Goal: Communication & Community: Answer question/provide support

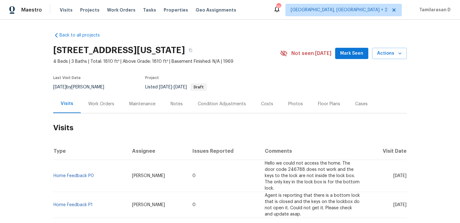
scroll to position [0, 0]
click at [102, 109] on div "Work Orders" at bounding box center [101, 104] width 41 height 18
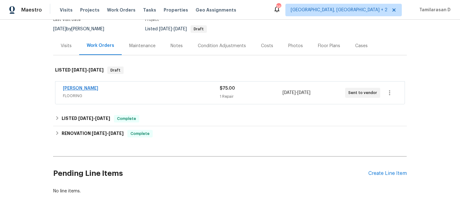
scroll to position [65, 0]
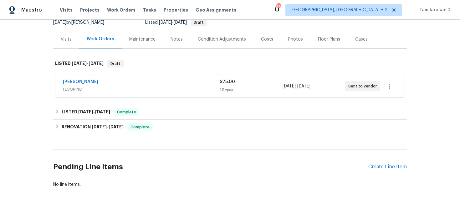
click at [78, 84] on span "Sherwin Williams" at bounding box center [80, 82] width 35 height 6
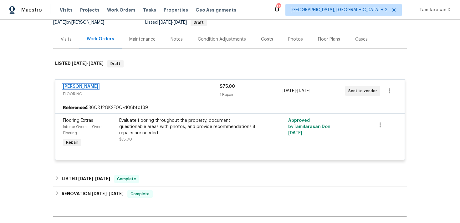
click at [74, 87] on link "Sherwin Williams" at bounding box center [80, 87] width 35 height 4
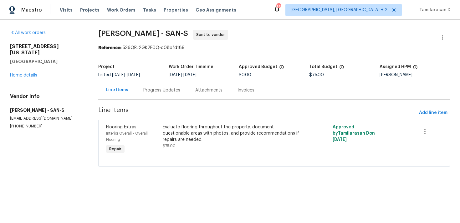
click at [146, 90] on div "Progress Updates" at bounding box center [161, 90] width 37 height 6
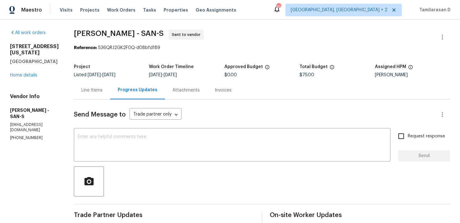
click at [84, 90] on div "Line Items" at bounding box center [91, 90] width 21 height 6
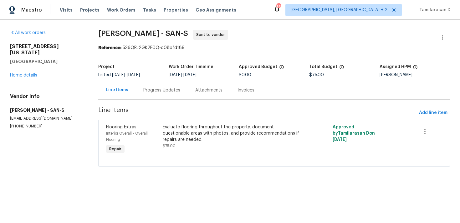
click at [151, 98] on div "Progress Updates" at bounding box center [162, 90] width 52 height 18
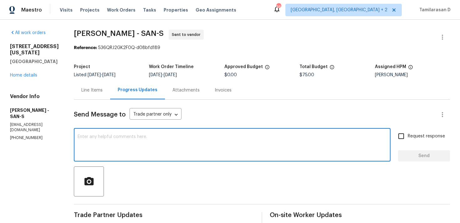
click at [109, 145] on textarea at bounding box center [232, 146] width 309 height 22
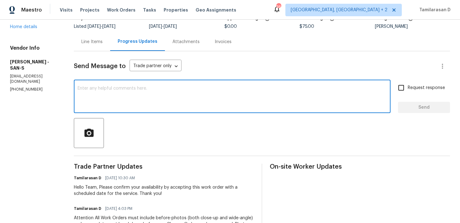
scroll to position [53, 0]
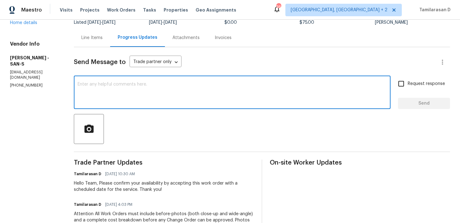
click at [115, 85] on textarea at bounding box center [232, 93] width 309 height 22
paste textarea "Hello Team, We are canceling this WO as we did not receive any response from yo…"
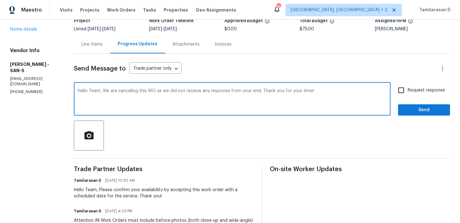
scroll to position [35, 0]
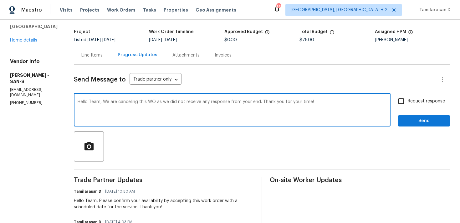
type textarea "Hello Team, We are canceling this WO as we did not receive any response from yo…"
click at [413, 122] on span "Send" at bounding box center [424, 121] width 42 height 8
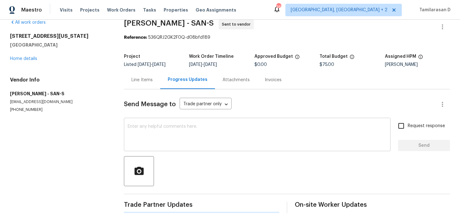
scroll to position [0, 0]
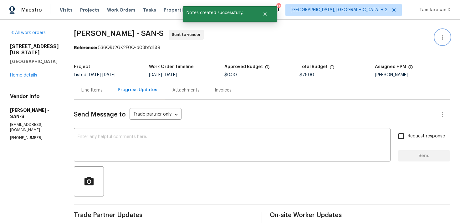
click at [444, 30] on button "button" at bounding box center [442, 37] width 15 height 15
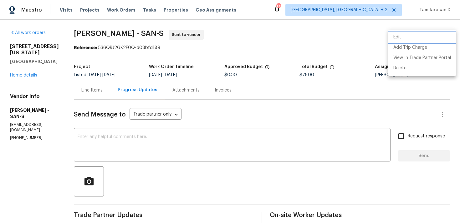
click at [398, 33] on li "Edit" at bounding box center [422, 37] width 68 height 10
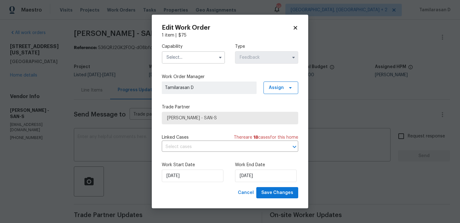
click at [204, 58] on input "text" at bounding box center [193, 57] width 63 height 13
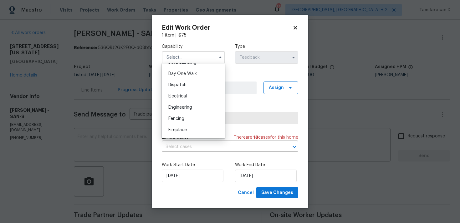
scroll to position [189, 0]
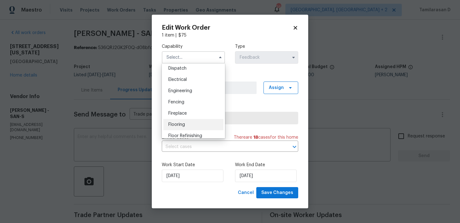
click at [178, 126] on span "Flooring" at bounding box center [176, 125] width 17 height 4
type input "Flooring"
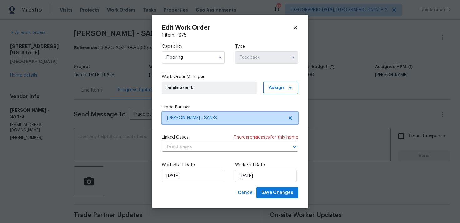
click at [194, 116] on span "Sherwin Williams - SAN-S" at bounding box center [225, 118] width 117 height 6
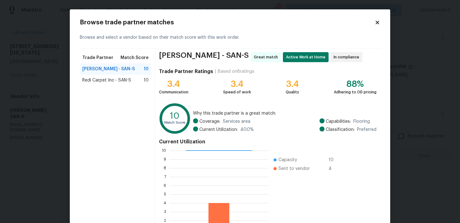
scroll to position [9, 0]
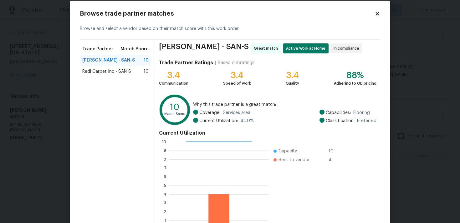
click at [103, 74] on span "Redi Carpet Inc - SAN-S" at bounding box center [106, 72] width 49 height 6
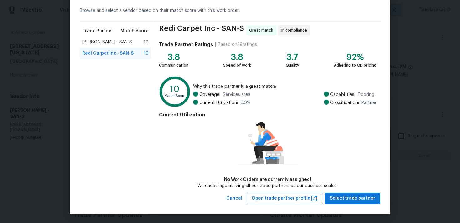
scroll to position [0, 0]
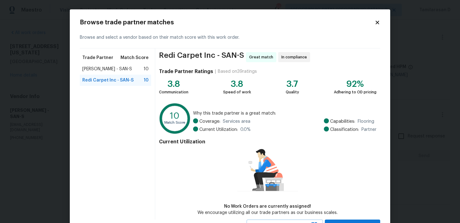
click at [382, 18] on div "Browse trade partner matches Browse and select a vendor based on their match sc…" at bounding box center [230, 125] width 320 height 232
click at [378, 22] on icon at bounding box center [377, 22] width 3 height 3
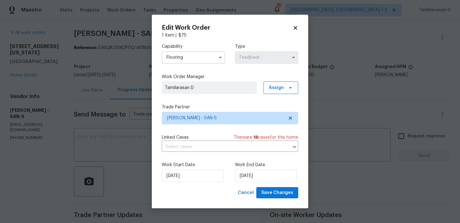
click at [294, 26] on icon at bounding box center [295, 27] width 3 height 3
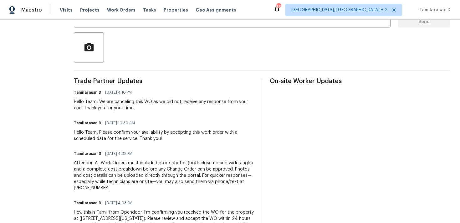
scroll to position [163, 0]
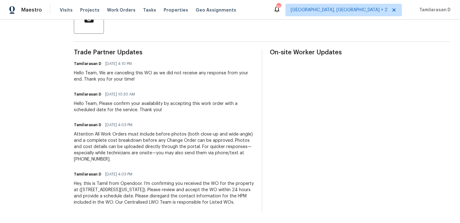
click at [120, 80] on div "Hello Team, We are canceling this WO as we did not receive any response from yo…" at bounding box center [164, 76] width 180 height 13
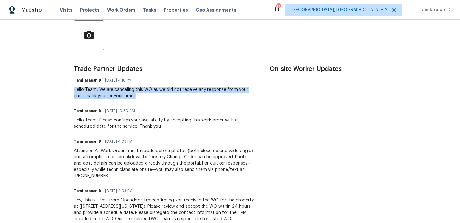
scroll to position [114, 0]
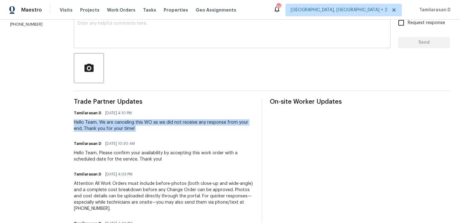
click at [99, 35] on textarea at bounding box center [232, 32] width 309 height 22
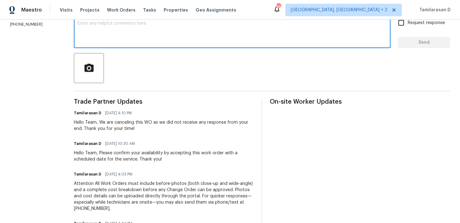
click at [97, 128] on div "Hello Team, We are canceling this WO as we did not receive any response from yo…" at bounding box center [164, 126] width 180 height 13
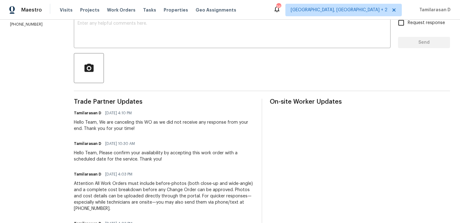
click at [97, 128] on div "Hello Team, We are canceling this WO as we did not receive any response from yo…" at bounding box center [164, 126] width 180 height 13
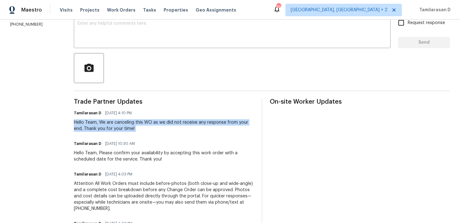
click at [97, 128] on div "Hello Team, We are canceling this WO as we did not receive any response from yo…" at bounding box center [164, 126] width 180 height 13
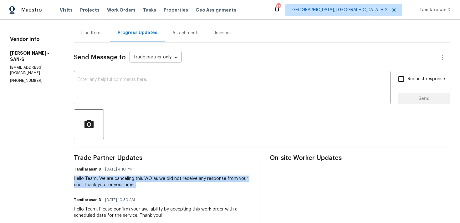
scroll to position [50, 0]
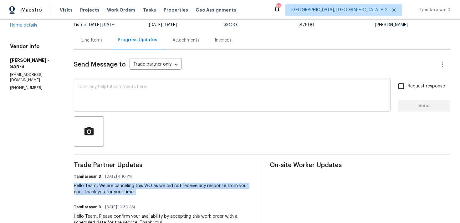
click at [114, 95] on textarea at bounding box center [232, 96] width 309 height 22
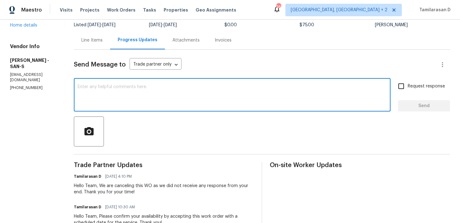
paste textarea "This work order needs to be completed by the target date to meet our deadline. …"
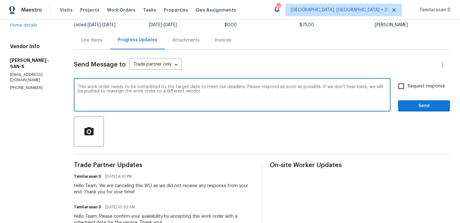
type textarea "This work order needs to be completed by the target date to meet our deadline. …"
click at [407, 85] on input "Request response" at bounding box center [401, 86] width 13 height 13
checkbox input "true"
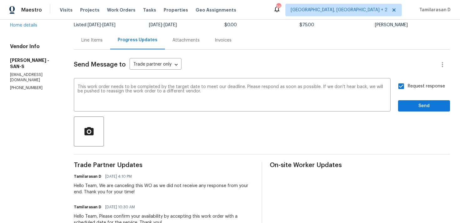
click at [417, 99] on div "Request response Send" at bounding box center [424, 96] width 52 height 32
click at [415, 105] on span "Send" at bounding box center [424, 106] width 42 height 8
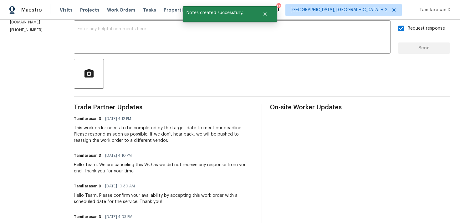
scroll to position [0, 0]
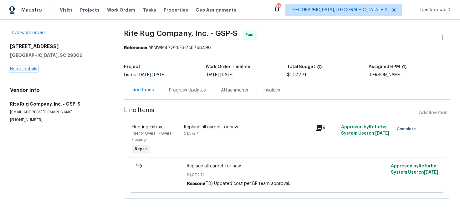
click at [27, 70] on link "Home details" at bounding box center [23, 69] width 27 height 4
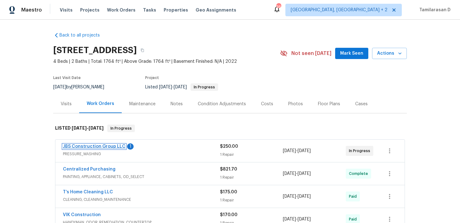
click at [103, 146] on link "JBS Construction Group LLC" at bounding box center [94, 147] width 63 height 4
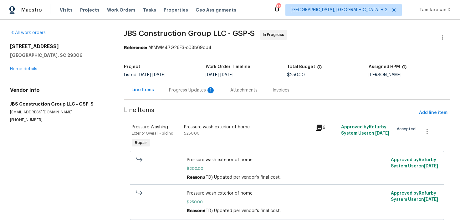
click at [176, 88] on div "Progress Updates 1" at bounding box center [192, 90] width 46 height 6
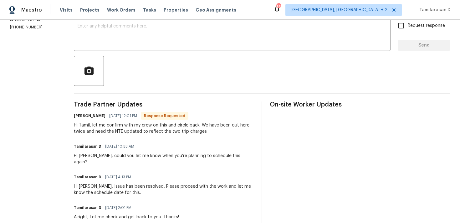
scroll to position [114, 0]
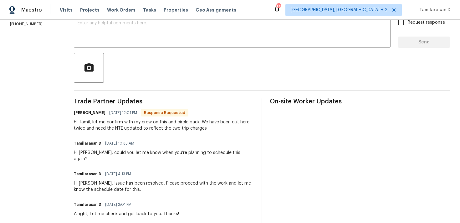
click at [116, 115] on div "Kevin Polley 09/22/2025 12:01 PM Response Requested" at bounding box center [164, 113] width 180 height 9
click at [119, 123] on div "Hi Tamil, let me confirm with my crew on this and circle back. We have been out…" at bounding box center [164, 125] width 180 height 13
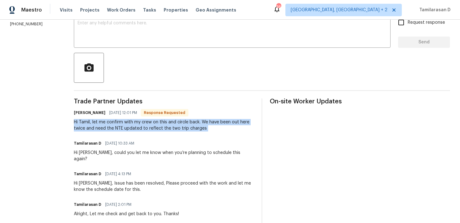
click at [108, 130] on div "Hi Tamil, let me confirm with my crew on this and circle back. We have been out…" at bounding box center [164, 125] width 180 height 13
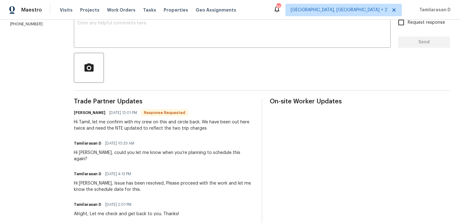
click at [108, 130] on div "Hi Tamil, let me confirm with my crew on this and circle back. We have been out…" at bounding box center [164, 125] width 180 height 13
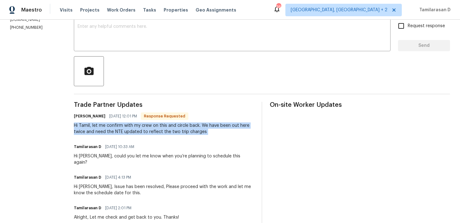
scroll to position [72, 0]
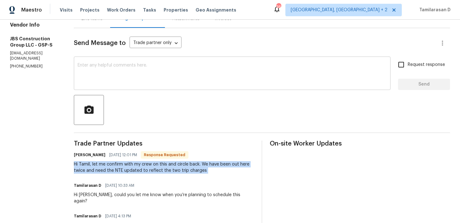
click at [107, 74] on textarea at bounding box center [232, 74] width 309 height 22
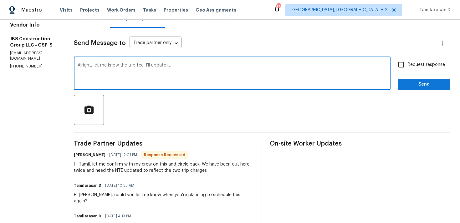
scroll to position [45, 0]
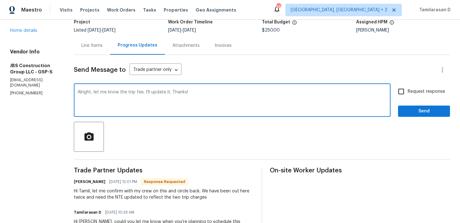
click at [163, 92] on textarea "Alright, let me know the trip fee. I'll update it. Thanks!" at bounding box center [232, 101] width 309 height 22
click at [220, 93] on textarea "Alright, let me know the trip fee, I'll update it. Thanks!" at bounding box center [232, 101] width 309 height 22
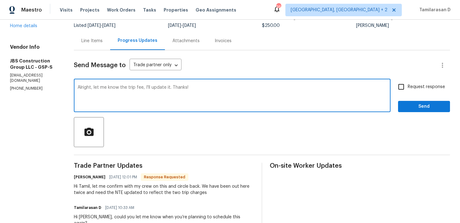
type textarea "Alright, let me know the trip fee, I'll update it. Thanks!"
click at [404, 91] on input "Request response" at bounding box center [401, 86] width 13 height 13
checkbox input "true"
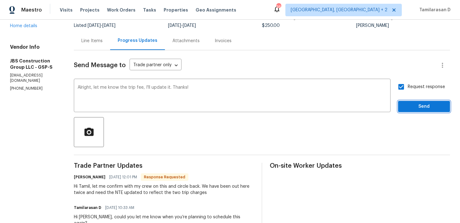
click at [421, 108] on span "Send" at bounding box center [424, 107] width 42 height 8
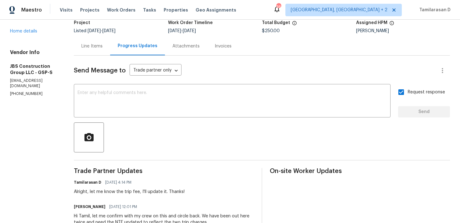
scroll to position [97, 0]
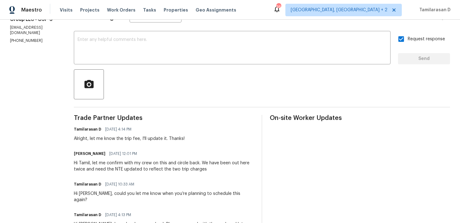
click at [115, 168] on div "Hi Tamil, let me confirm with my crew on this and circle back. We have been out…" at bounding box center [164, 166] width 180 height 13
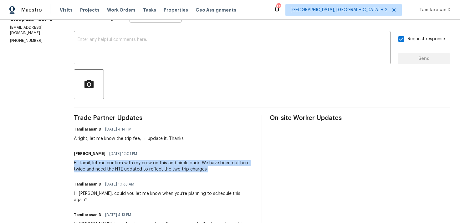
copy div "Hi Tamil, let me confirm with my crew on this and circle back. We have been out…"
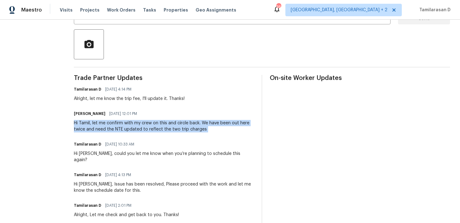
scroll to position [0, 0]
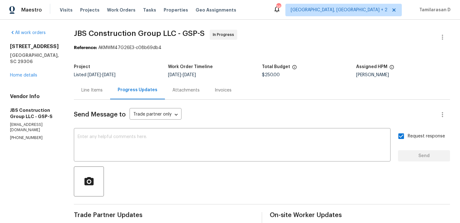
click at [110, 96] on div "Line Items" at bounding box center [92, 90] width 36 height 18
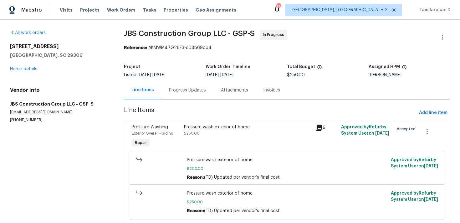
click at [168, 98] on div "Progress Updates" at bounding box center [187, 90] width 52 height 18
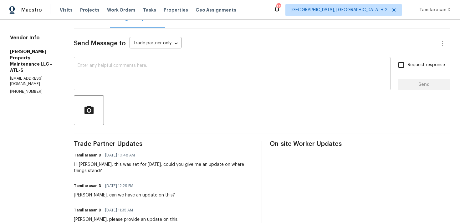
scroll to position [75, 0]
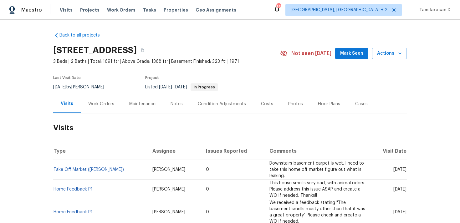
click at [117, 109] on div "Work Orders" at bounding box center [101, 104] width 41 height 18
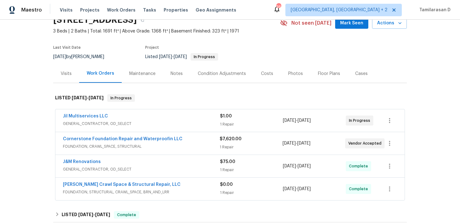
scroll to position [59, 0]
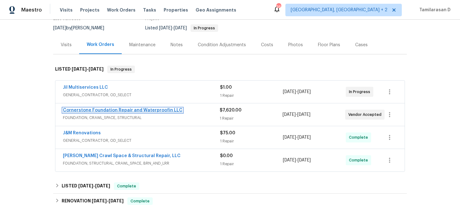
click at [93, 109] on link "Cornerstone Foundation Repair and Waterproofin LLC" at bounding box center [123, 110] width 120 height 4
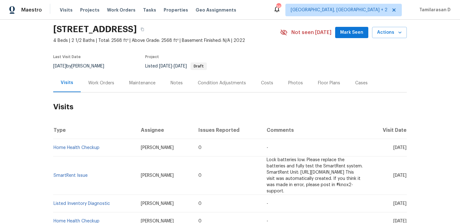
scroll to position [32, 0]
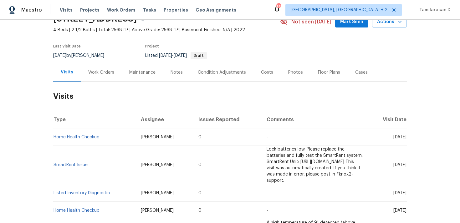
click at [100, 77] on div "Work Orders" at bounding box center [101, 72] width 41 height 18
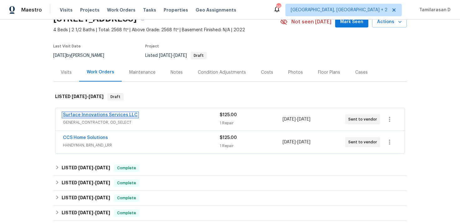
click at [100, 116] on link "Surface Innovations Services LLC" at bounding box center [100, 115] width 75 height 4
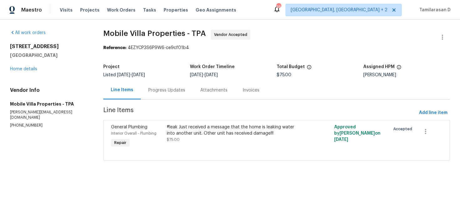
click at [163, 90] on div "Progress Updates" at bounding box center [166, 90] width 37 height 6
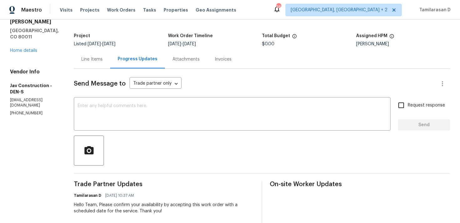
scroll to position [15, 0]
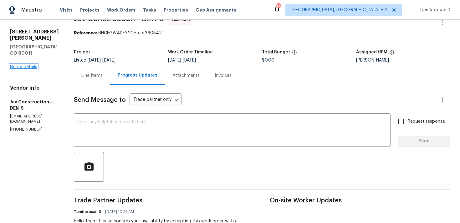
click at [23, 65] on link "Home details" at bounding box center [23, 67] width 27 height 4
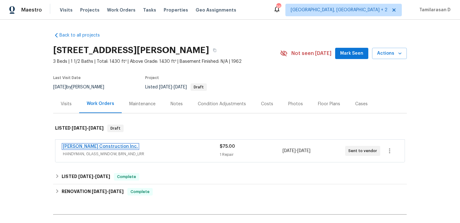
click at [79, 147] on link "[PERSON_NAME] Construction Inc." at bounding box center [100, 147] width 75 height 4
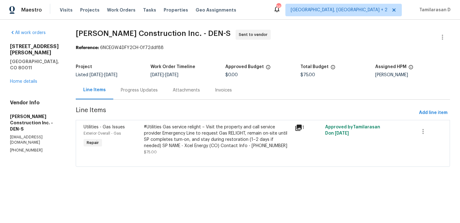
click at [142, 93] on div "Progress Updates" at bounding box center [139, 90] width 37 height 6
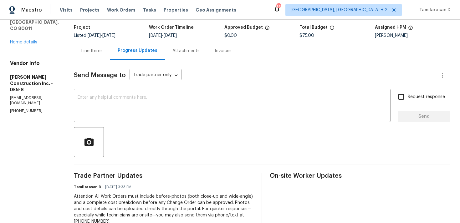
scroll to position [55, 0]
